Goal: Information Seeking & Learning: Learn about a topic

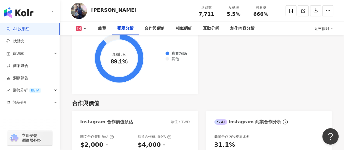
scroll to position [761, 0]
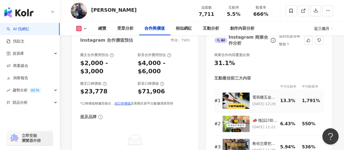
click at [231, 92] on img at bounding box center [235, 100] width 27 height 16
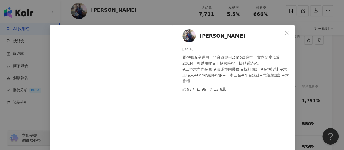
scroll to position [0, 0]
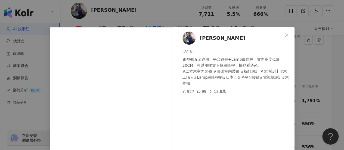
click at [281, 19] on div "劉阿光 2025/8/16 電視櫃五金運用，平台鉸鏈+Lamp緩降桿，實內高度低於20CM，可以用哪支下掀緩降桿，快點看過來。 #二本木室內裝修 #員碩室內裝…" at bounding box center [172, 75] width 344 height 150
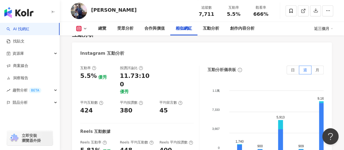
scroll to position [1032, 0]
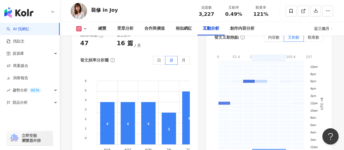
scroll to position [1467, 0]
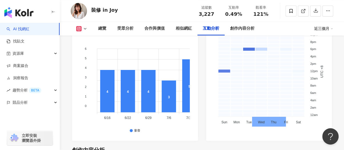
click at [62, 15] on div "裝修 in Joy 追蹤數 3,227 互動率 0.49% 觀看率 121%" at bounding box center [202, 10] width 284 height 21
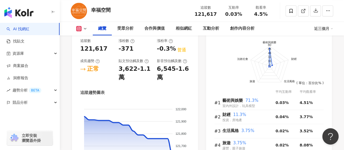
scroll to position [380, 0]
